Goal: Transaction & Acquisition: Purchase product/service

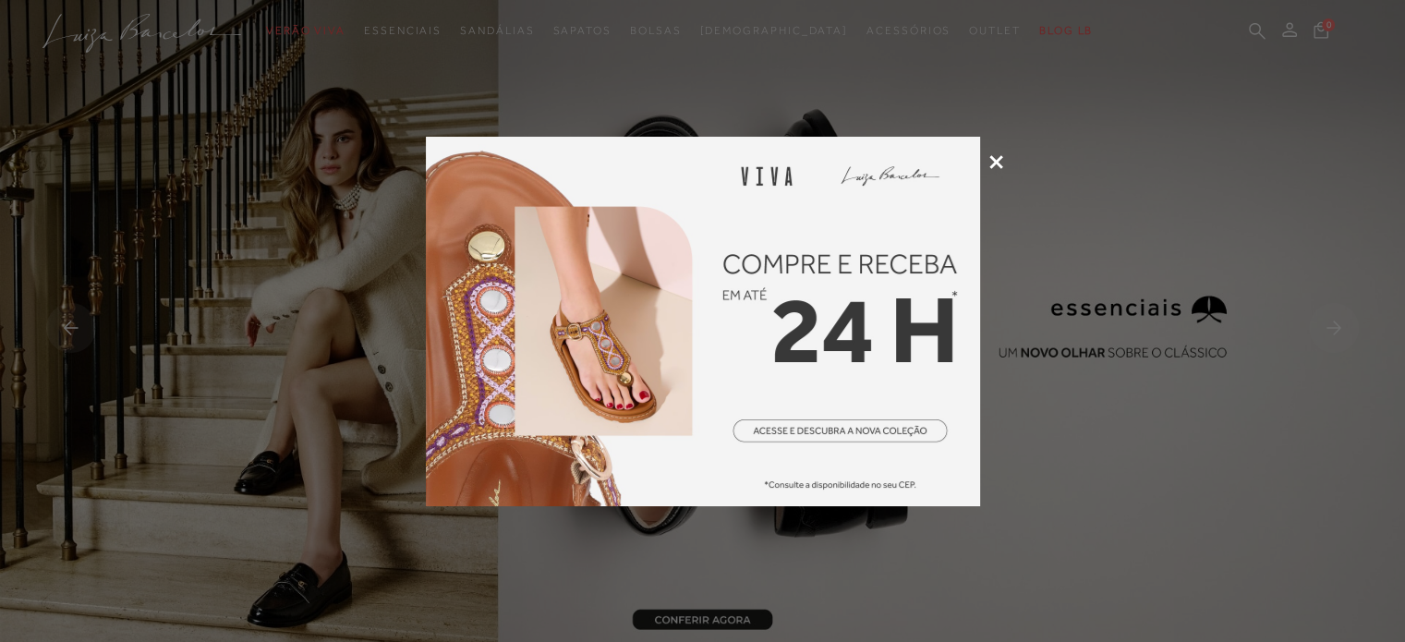
click at [1000, 161] on icon at bounding box center [996, 162] width 14 height 14
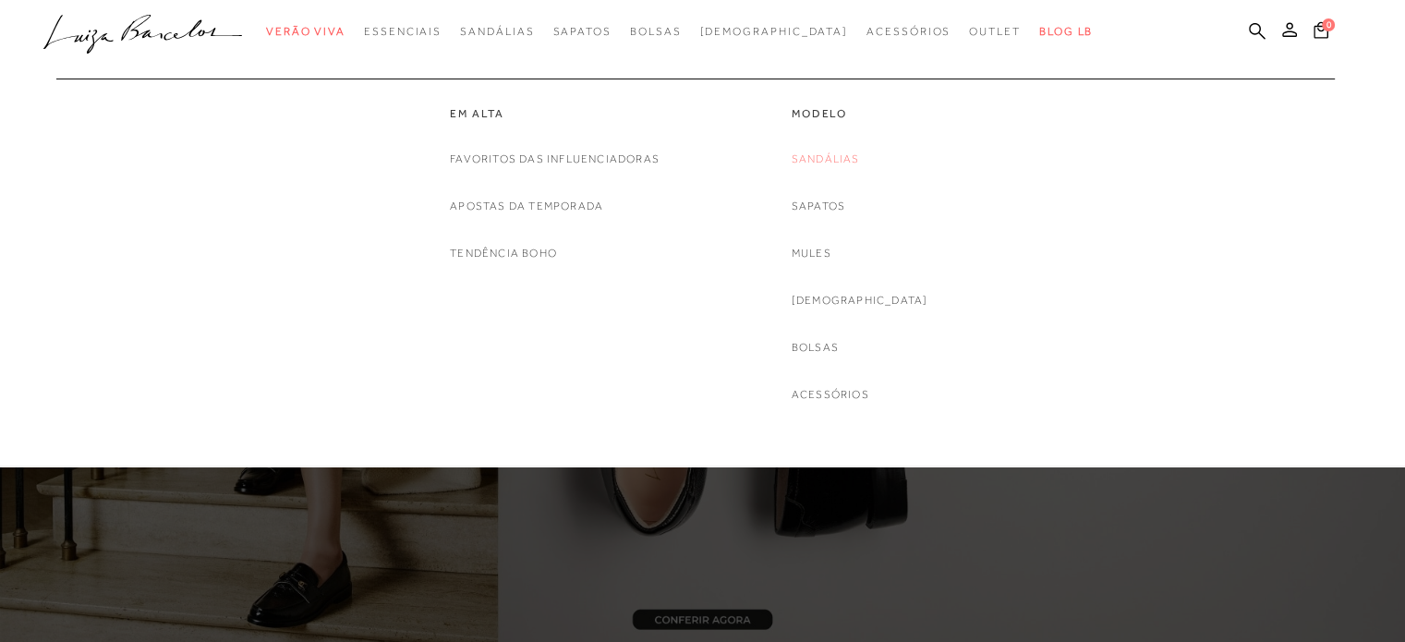
click at [856, 152] on link "Sandálias" at bounding box center [826, 159] width 68 height 19
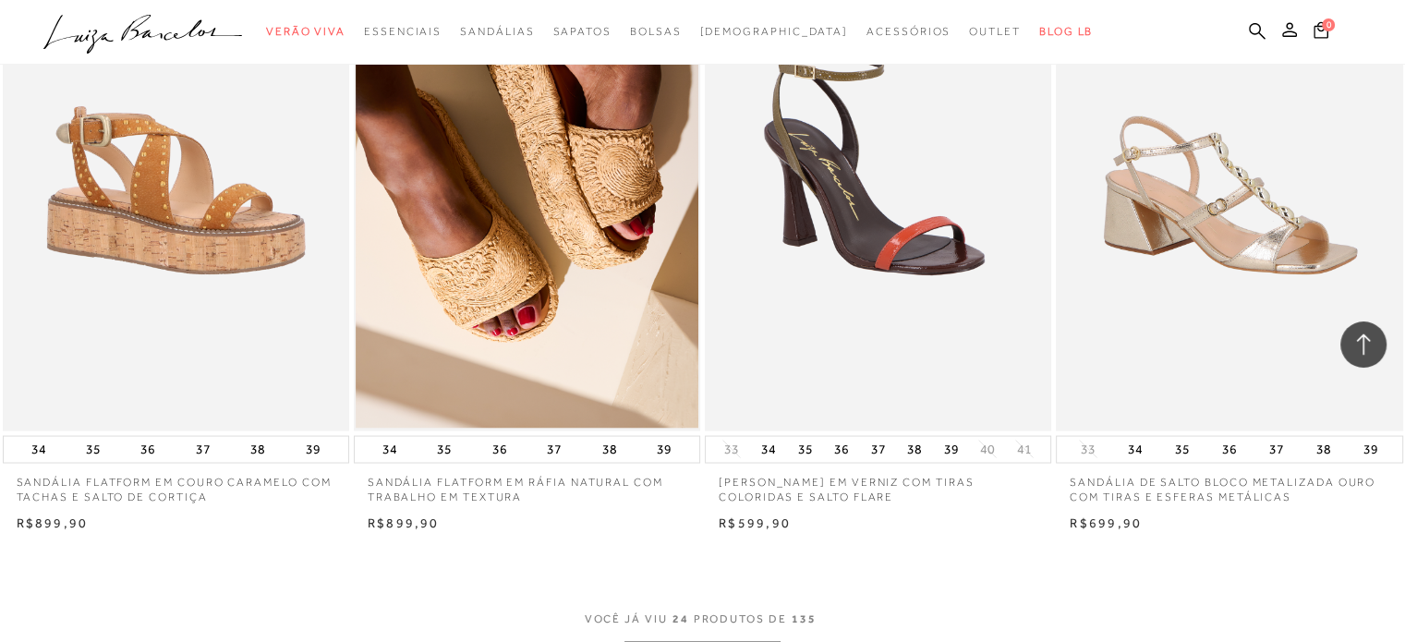
scroll to position [3417, 0]
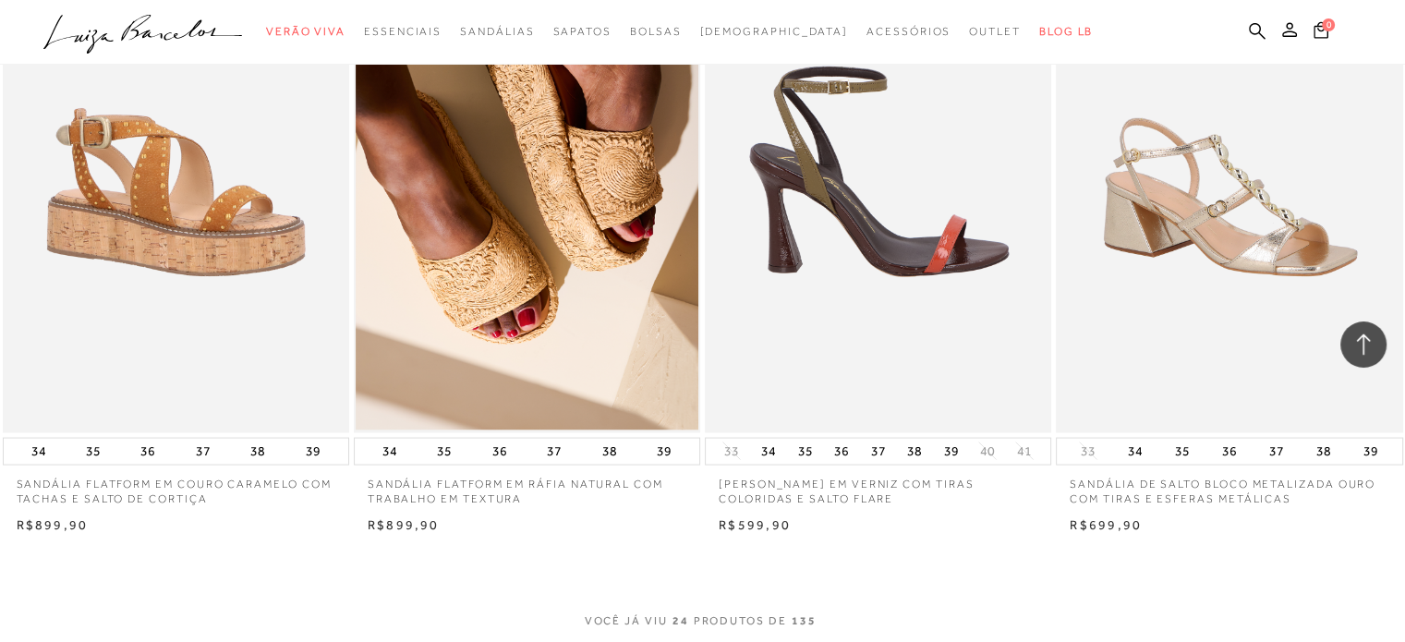
click at [916, 229] on img at bounding box center [879, 172] width 344 height 520
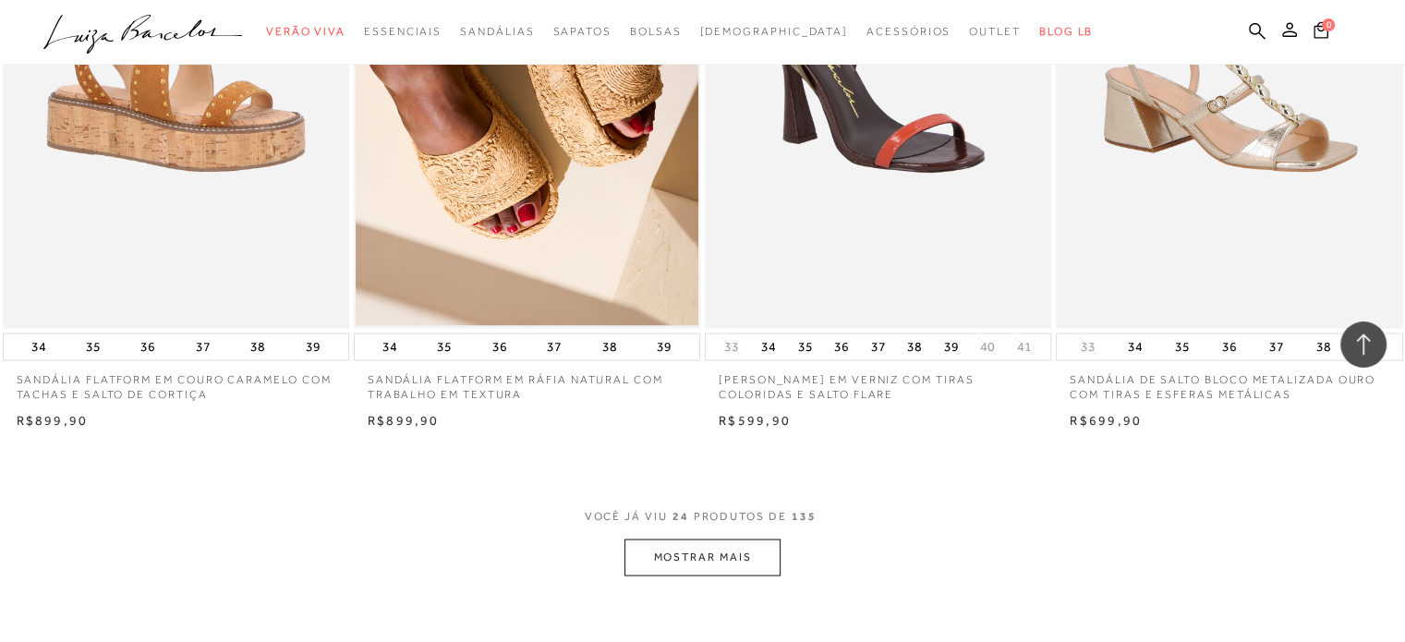
scroll to position [3462, 0]
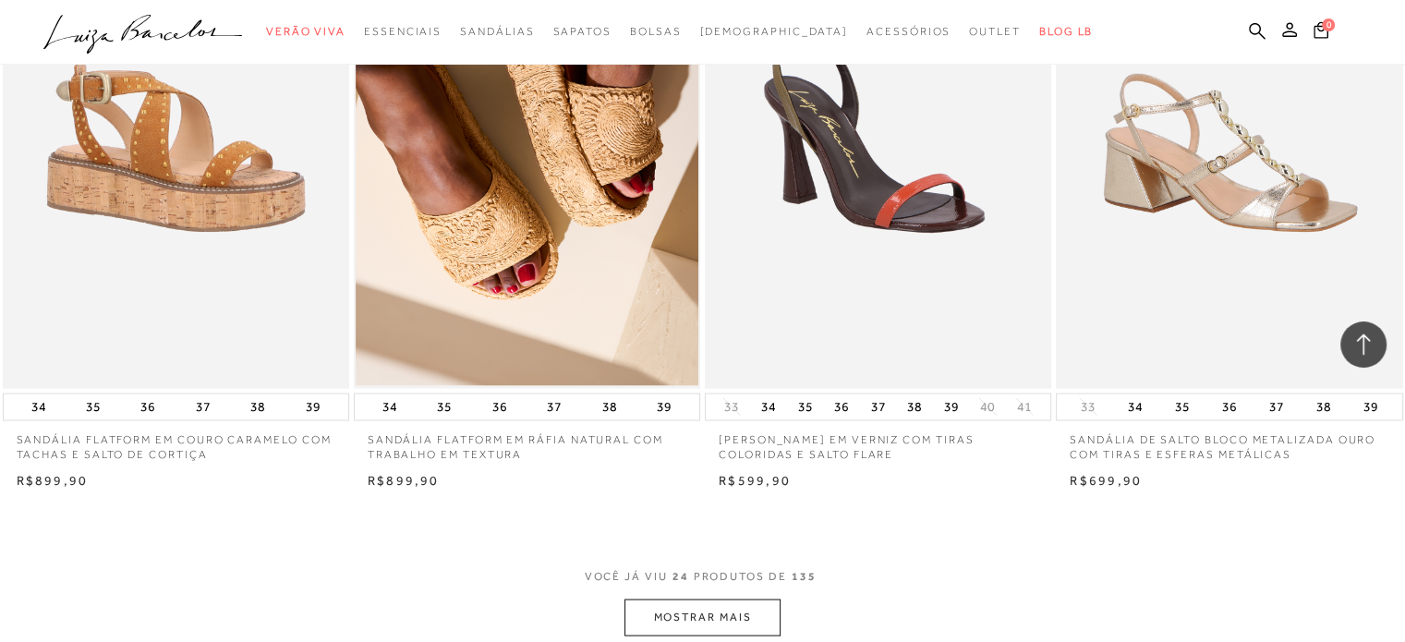
click at [695, 608] on button "MOSTRAR MAIS" at bounding box center [701, 616] width 155 height 36
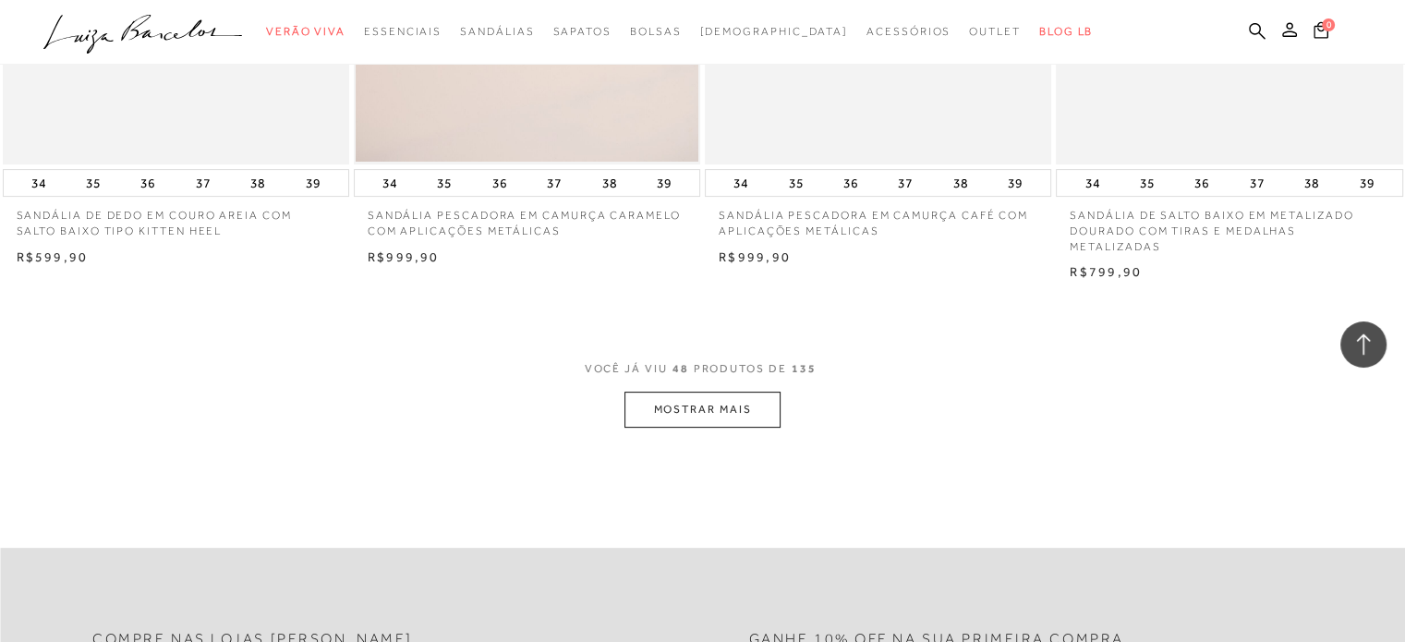
scroll to position [7557, 0]
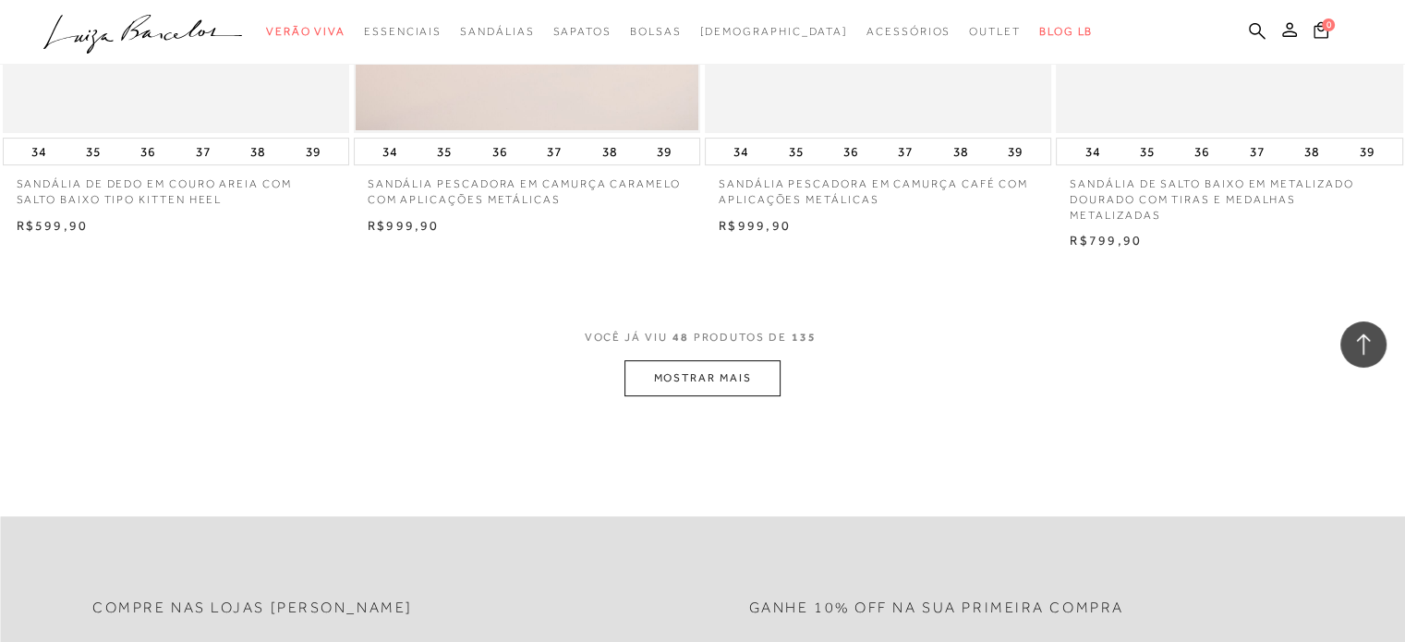
click at [672, 383] on button "MOSTRAR MAIS" at bounding box center [701, 378] width 155 height 36
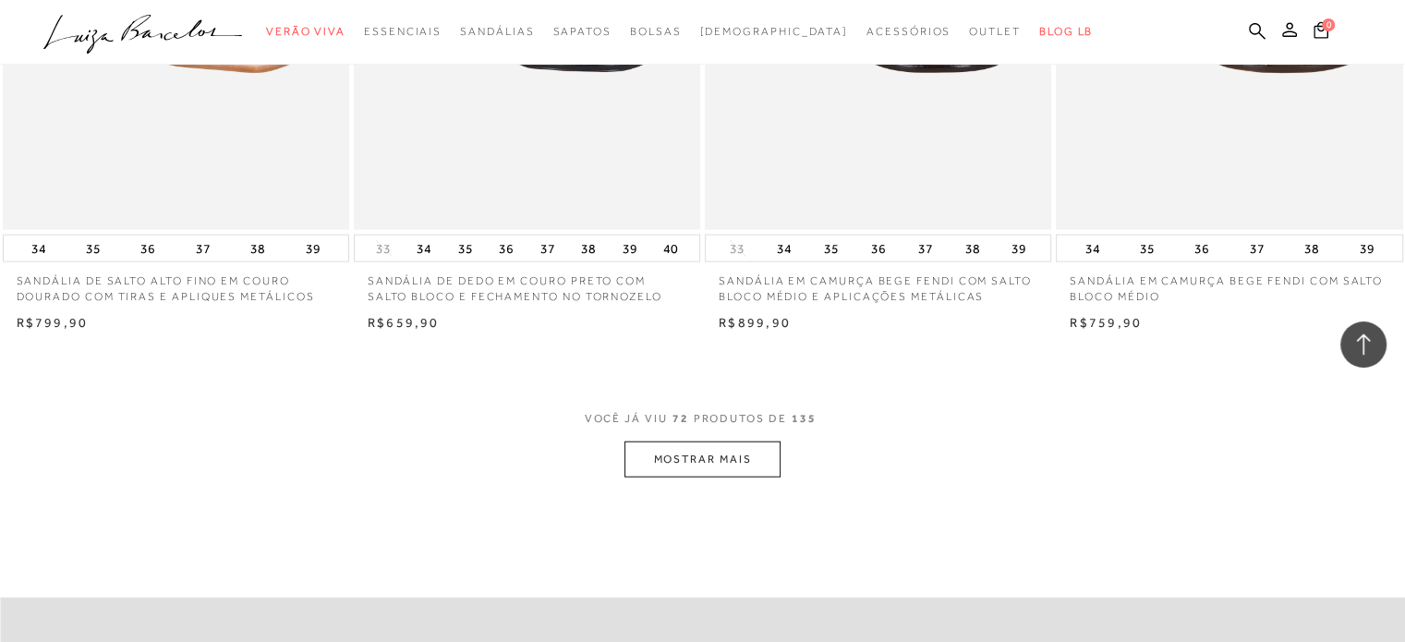
scroll to position [11335, 0]
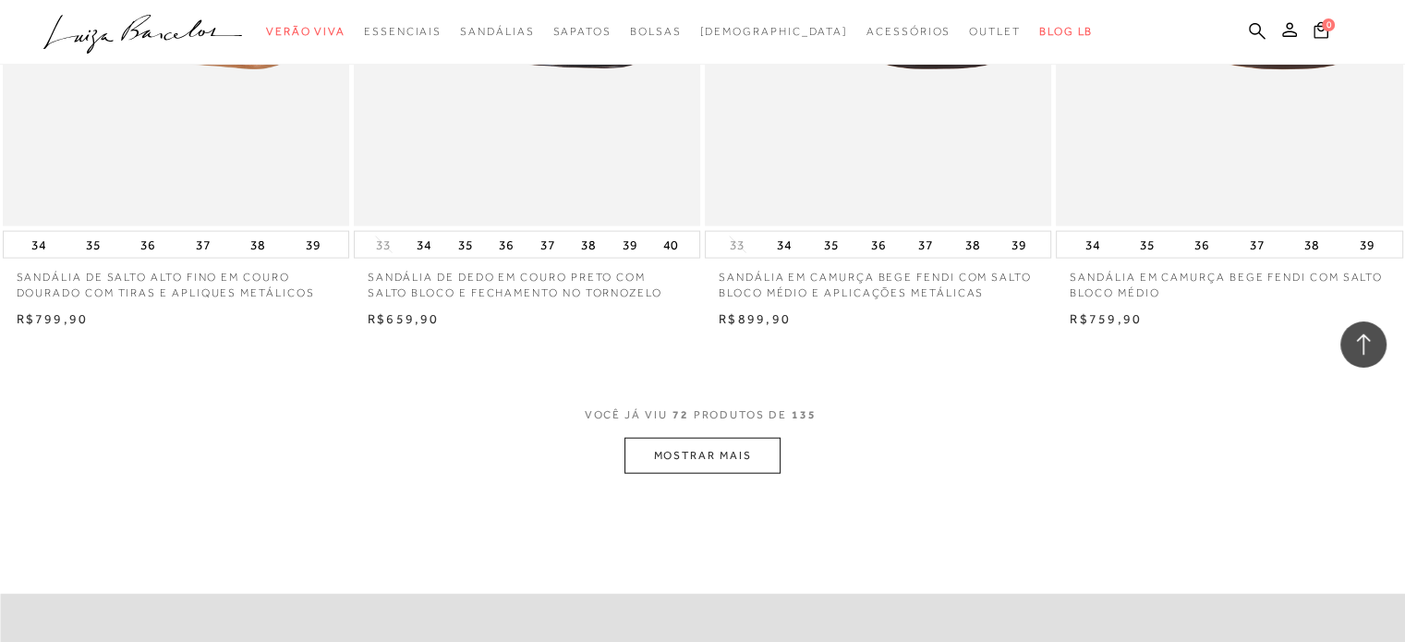
click at [730, 453] on button "MOSTRAR MAIS" at bounding box center [701, 456] width 155 height 36
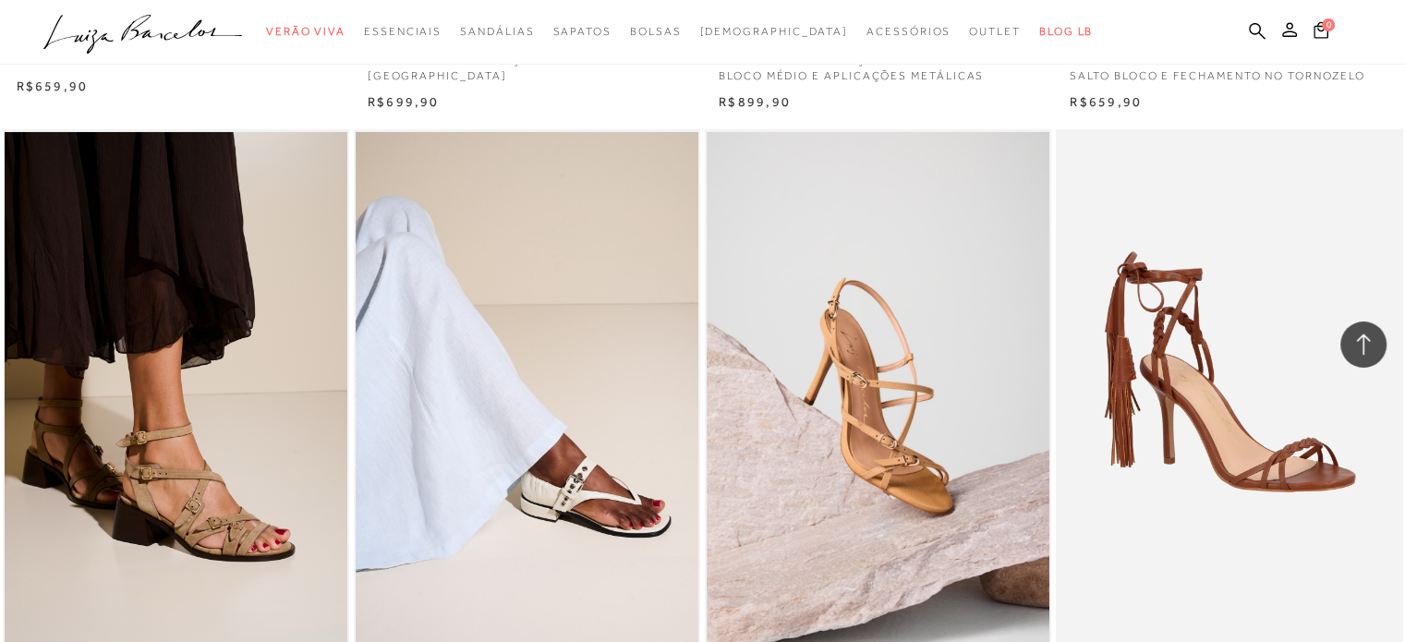
scroll to position [12919, 0]
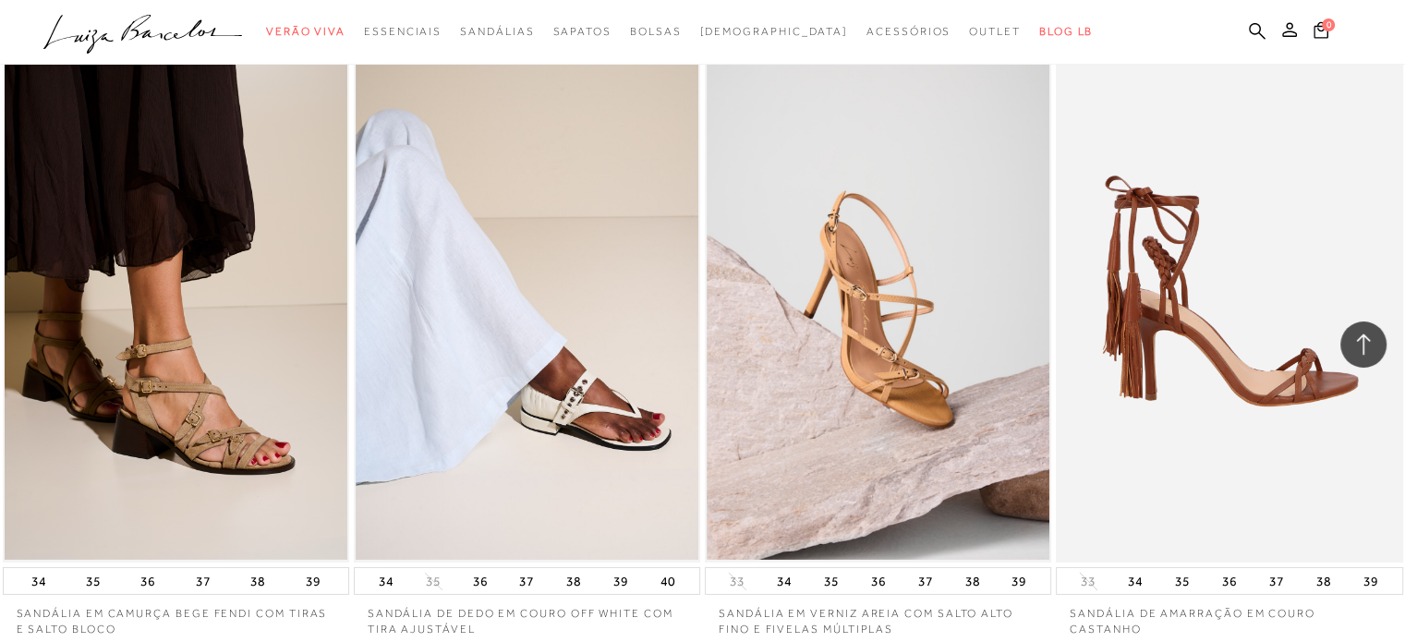
click at [1220, 353] on img at bounding box center [1229, 302] width 344 height 520
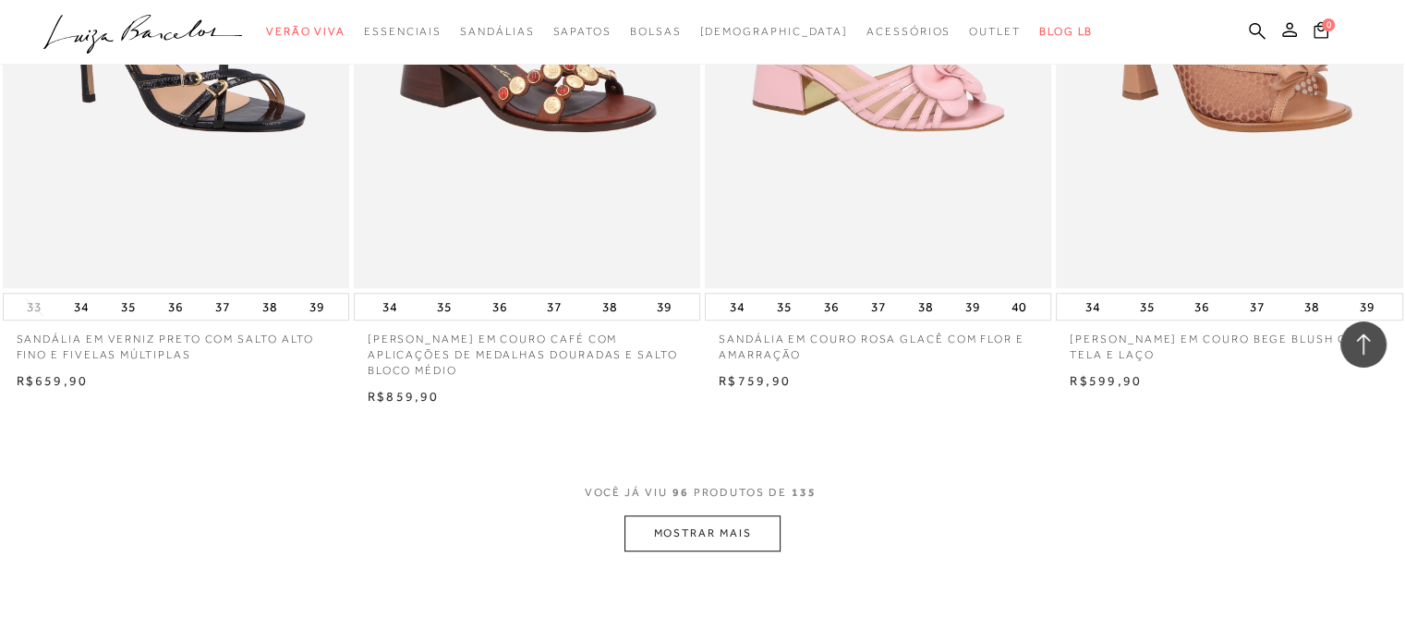
scroll to position [15119, 0]
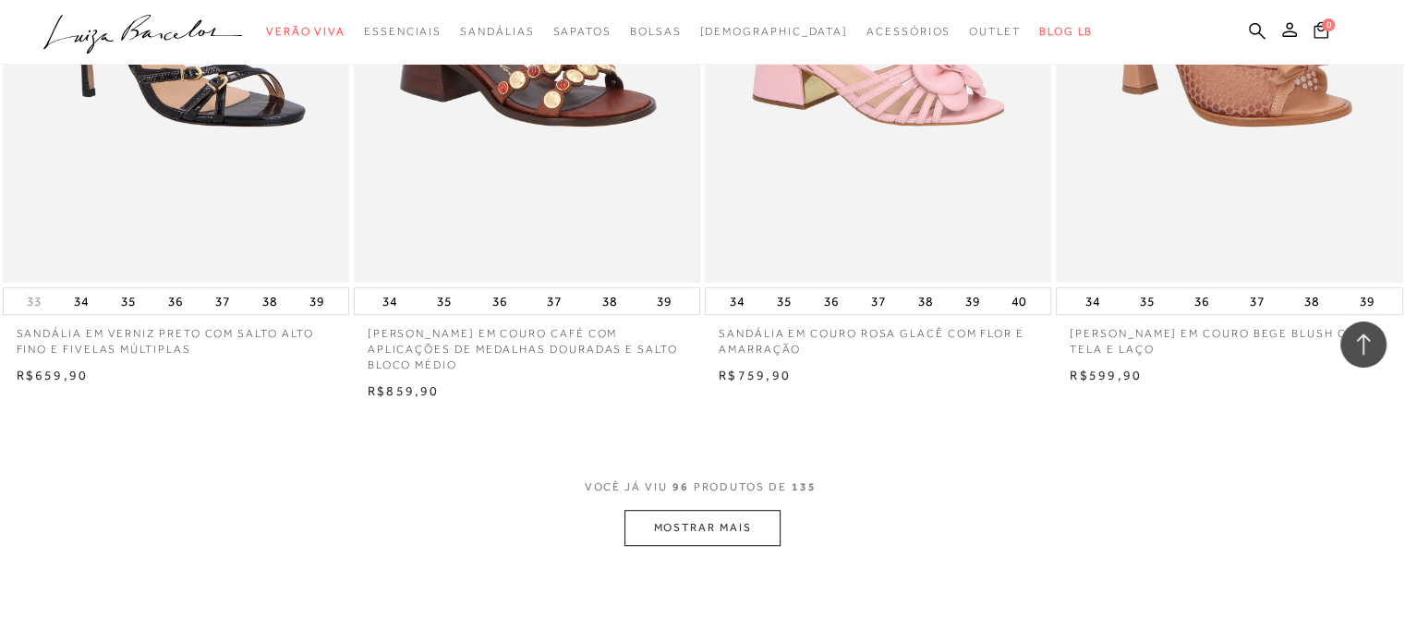
click at [662, 524] on button "MOSTRAR MAIS" at bounding box center [701, 528] width 155 height 36
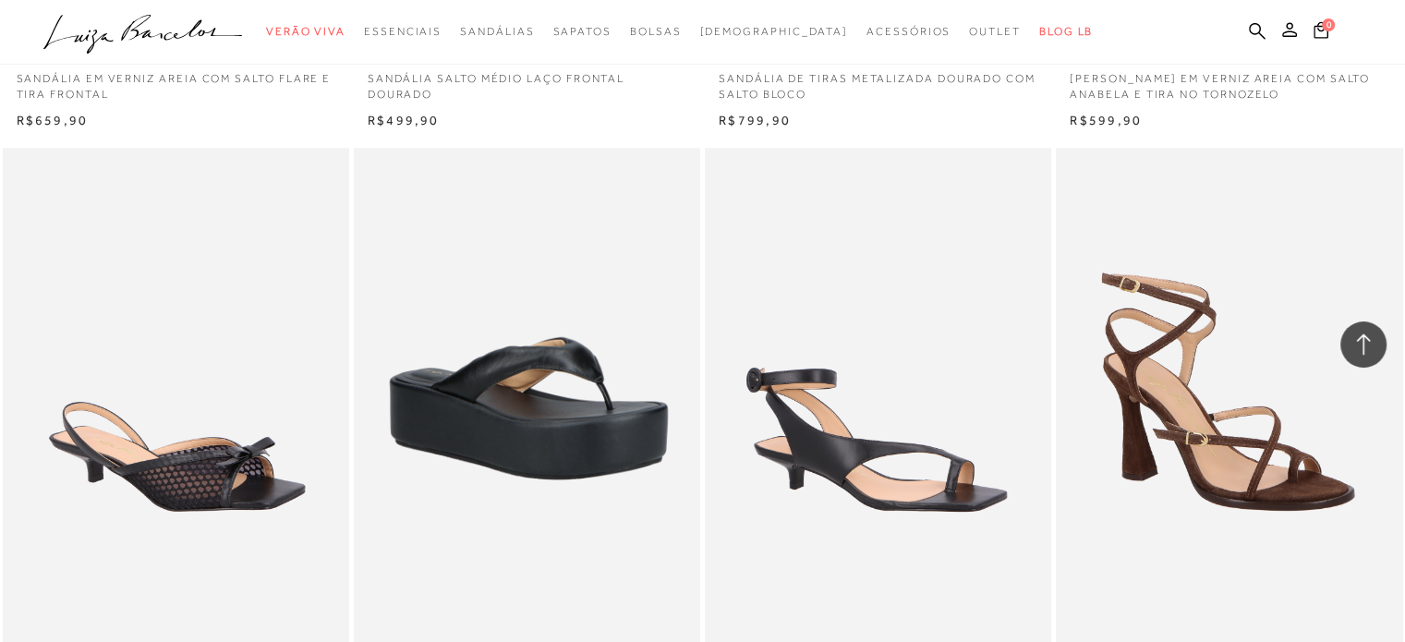
scroll to position [16182, 0]
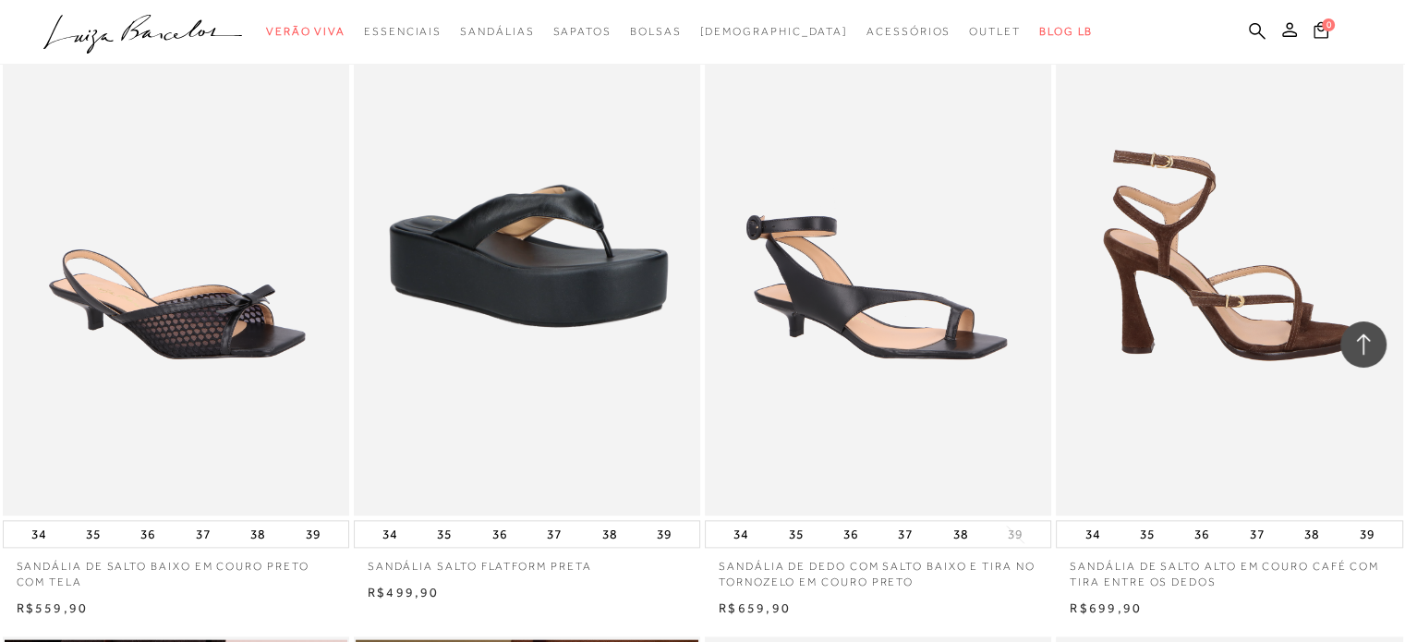
click at [1263, 301] on img at bounding box center [1229, 255] width 344 height 520
